Goal: Task Accomplishment & Management: Manage account settings

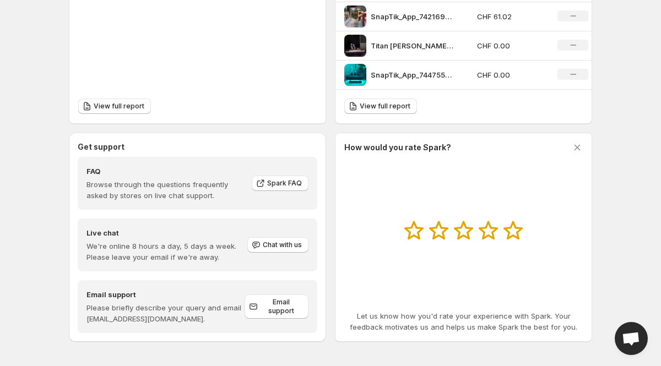
scroll to position [477, 0]
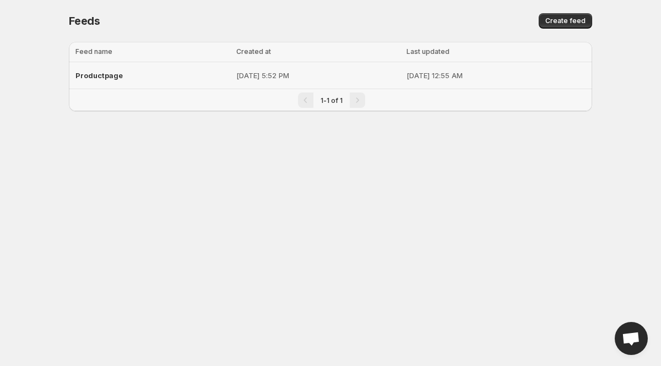
click at [192, 72] on td "Productpage" at bounding box center [151, 75] width 164 height 27
